Goal: Information Seeking & Learning: Learn about a topic

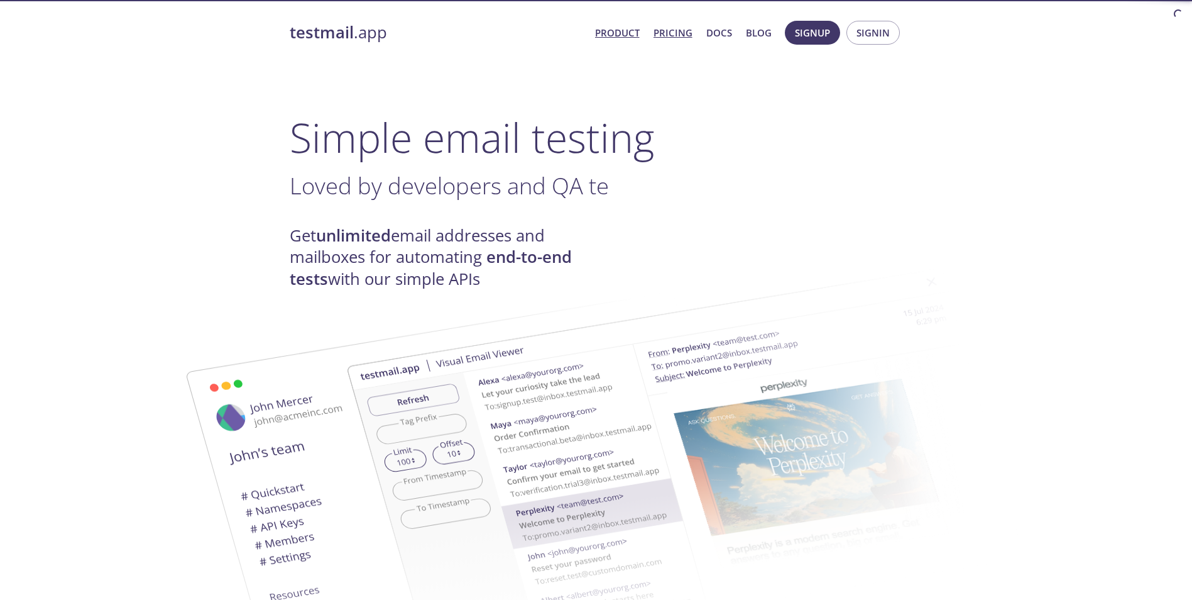
click at [683, 31] on link "Pricing" at bounding box center [673, 33] width 39 height 16
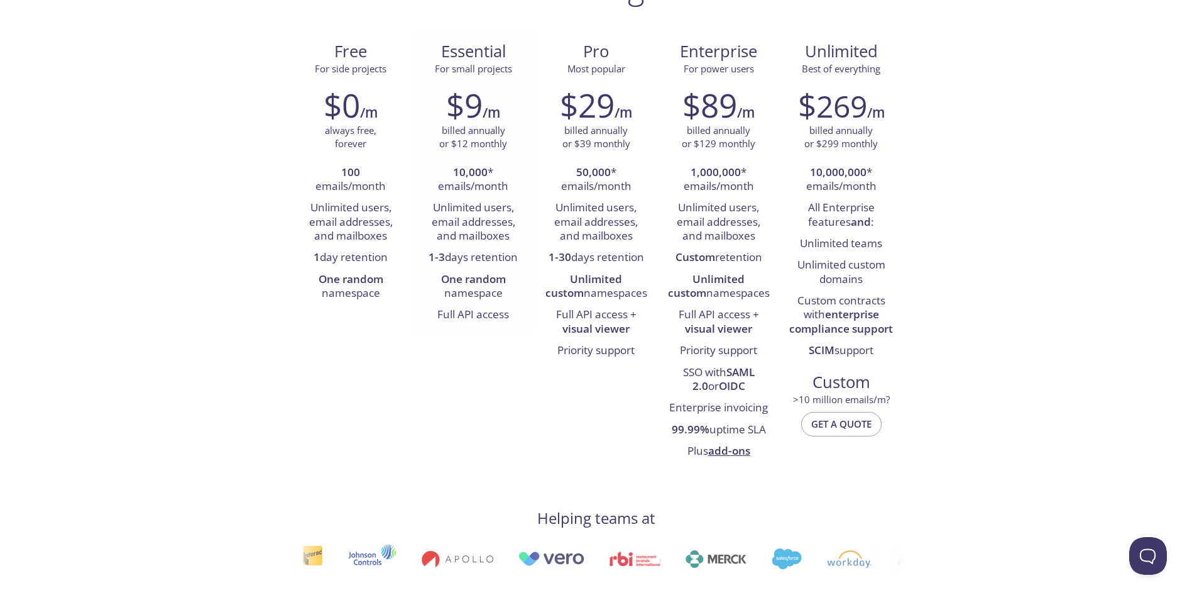
scroll to position [126, 0]
drag, startPoint x: 440, startPoint y: 186, endPoint x: 508, endPoint y: 185, distance: 68.5
click at [508, 185] on li "10,000 * emails/month" at bounding box center [474, 180] width 104 height 36
drag, startPoint x: 508, startPoint y: 185, endPoint x: 481, endPoint y: 226, distance: 49.9
click at [481, 226] on li "Unlimited users, email addresses, and mailboxes" at bounding box center [474, 222] width 104 height 50
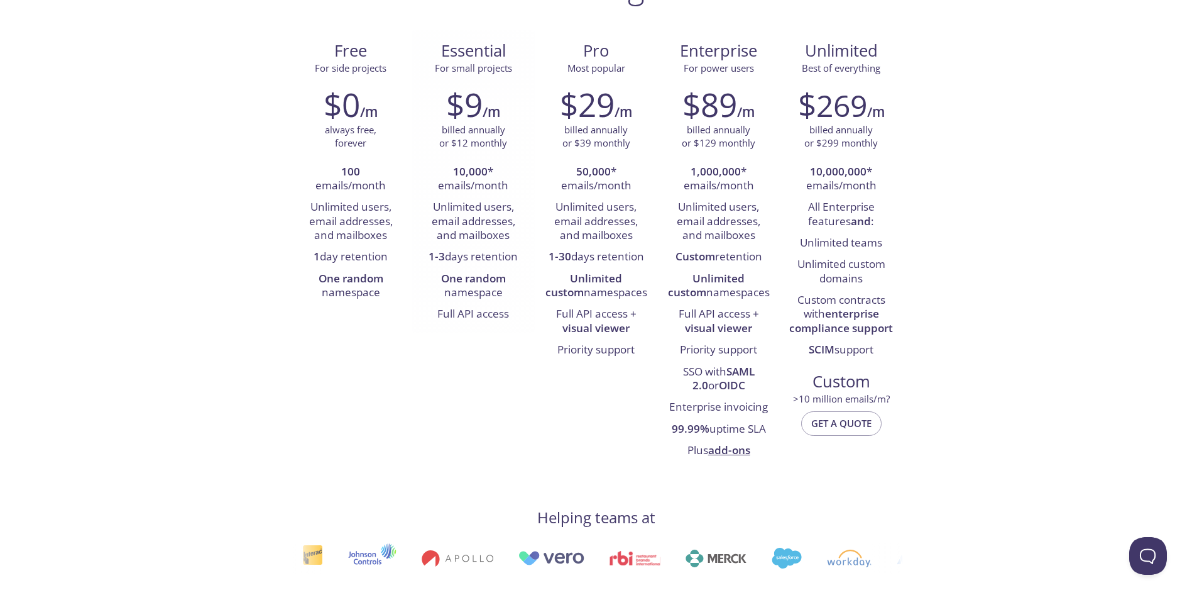
click at [468, 283] on strong "One random" at bounding box center [473, 278] width 65 height 14
drag, startPoint x: 468, startPoint y: 283, endPoint x: 481, endPoint y: 336, distance: 55.0
click at [481, 336] on div "Free For side projects $0 /m always free, forever 100 emails/month Unlimited us…" at bounding box center [596, 249] width 613 height 439
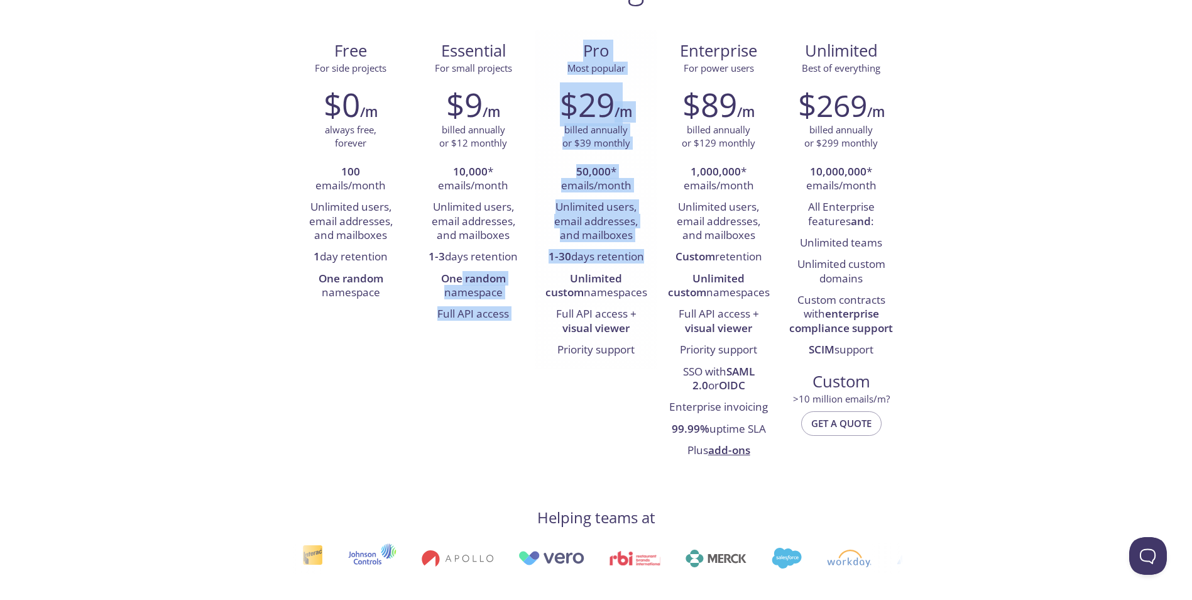
drag, startPoint x: 462, startPoint y: 284, endPoint x: 535, endPoint y: 275, distance: 74.1
click at [535, 275] on div "Free For side projects $0 /m always free, forever 100 emails/month Unlimited us…" at bounding box center [596, 249] width 613 height 439
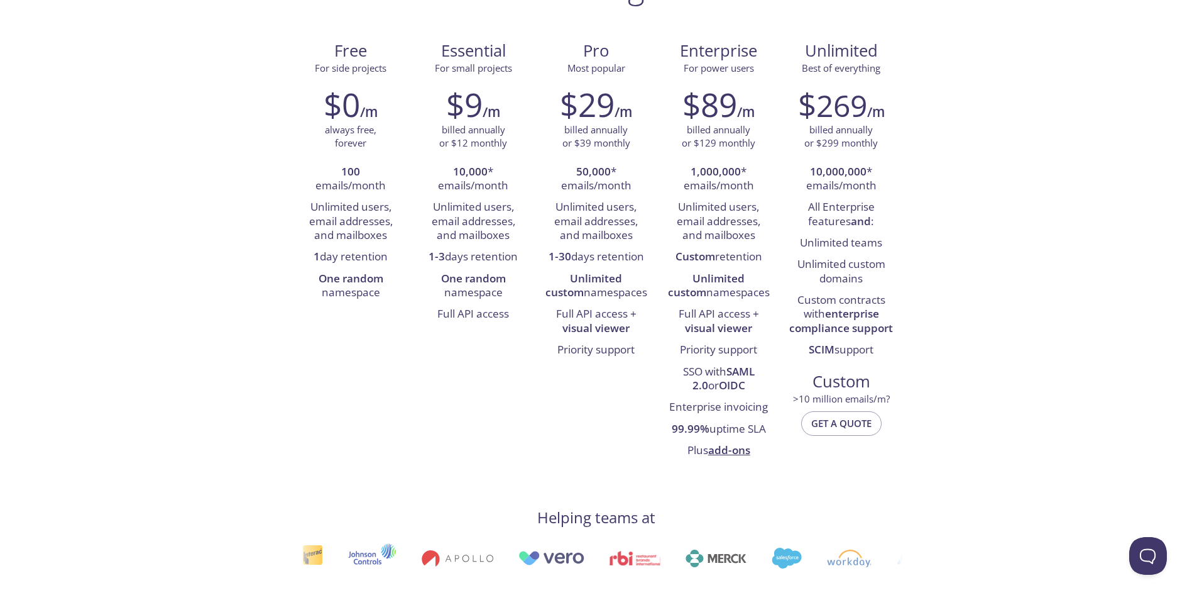
drag, startPoint x: 535, startPoint y: 275, endPoint x: 521, endPoint y: 383, distance: 109.1
click at [521, 383] on div "Free For side projects $0 /m always free, forever 100 emails/month Unlimited us…" at bounding box center [596, 249] width 613 height 439
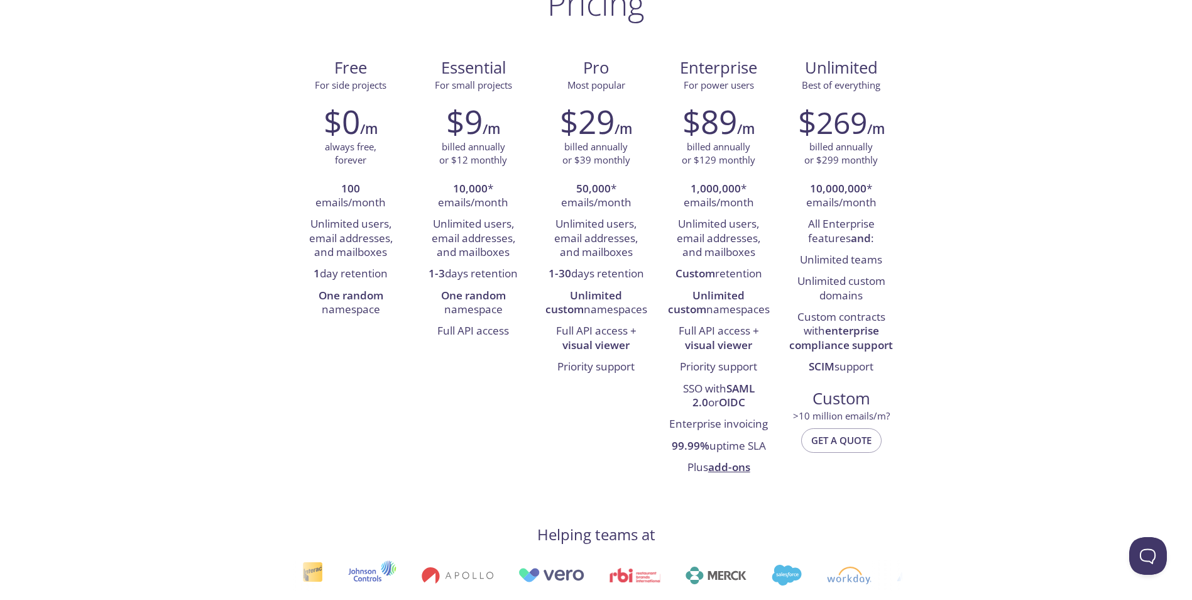
scroll to position [0, 0]
